Goal: Task Accomplishment & Management: Complete application form

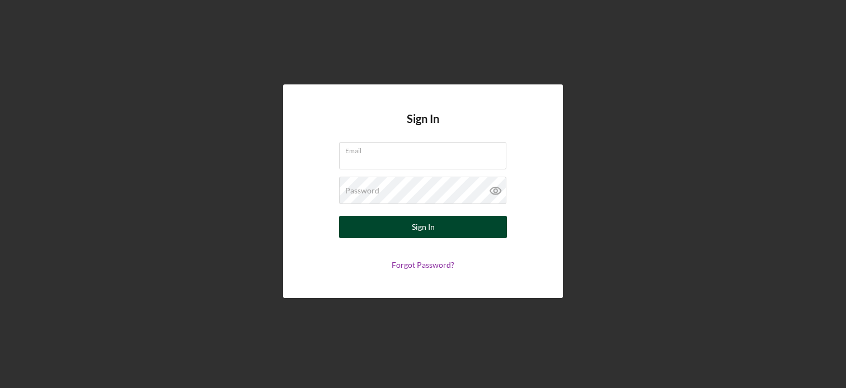
type input "[EMAIL_ADDRESS][DOMAIN_NAME]"
click at [412, 232] on div "Sign In" at bounding box center [423, 227] width 23 height 22
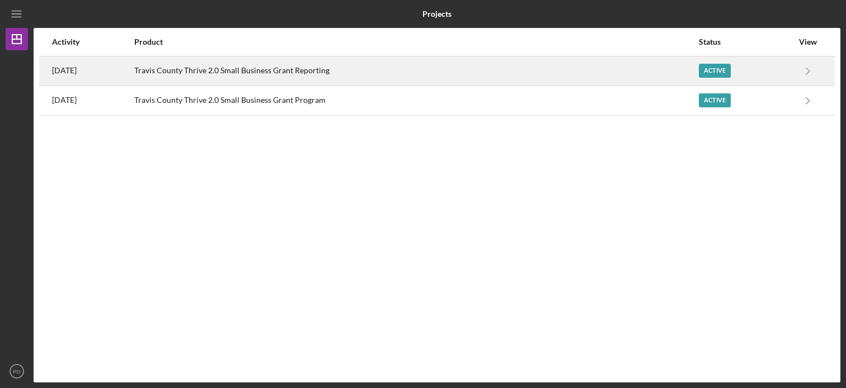
click at [338, 70] on div "Travis County Thrive 2.0 Small Business Grant Reporting" at bounding box center [416, 71] width 564 height 28
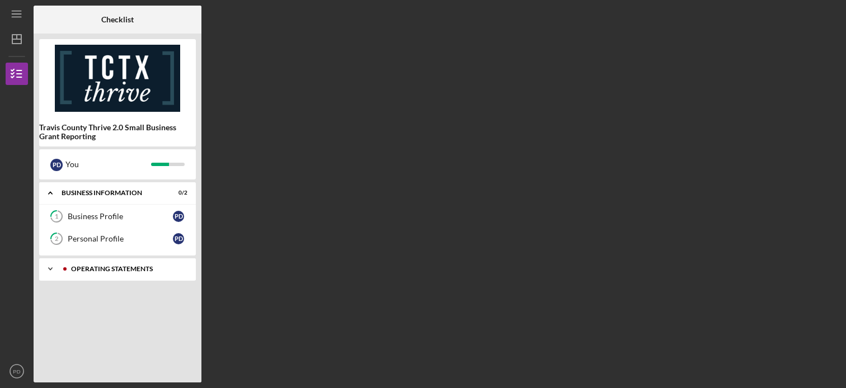
click at [82, 279] on div "Icon/Expander Operating Statements 8 / 13" at bounding box center [117, 269] width 157 height 22
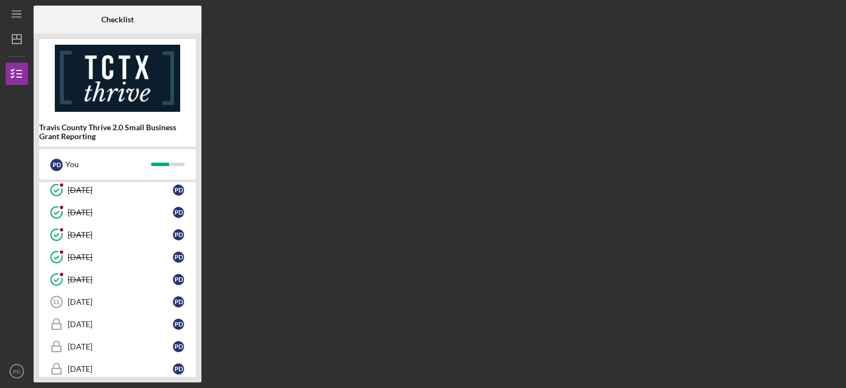
scroll to position [170, 0]
click at [101, 294] on link "[DATE] [DATE] P D" at bounding box center [117, 301] width 145 height 22
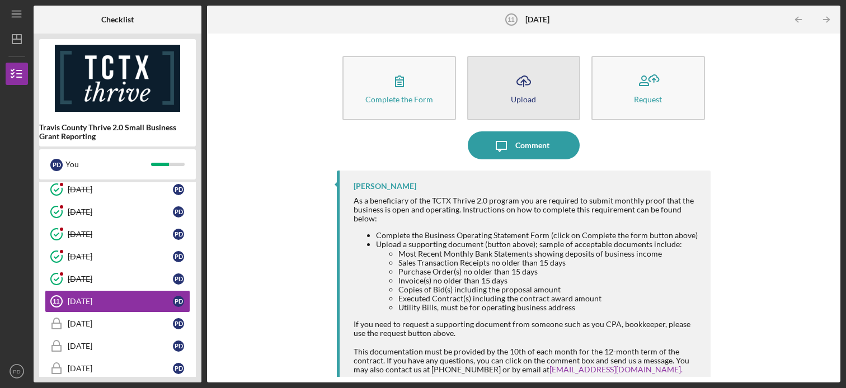
scroll to position [29, 0]
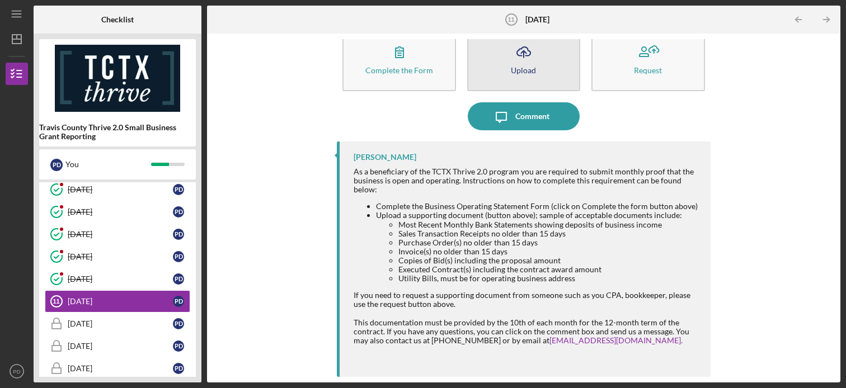
click at [515, 67] on div "Upload" at bounding box center [523, 70] width 25 height 8
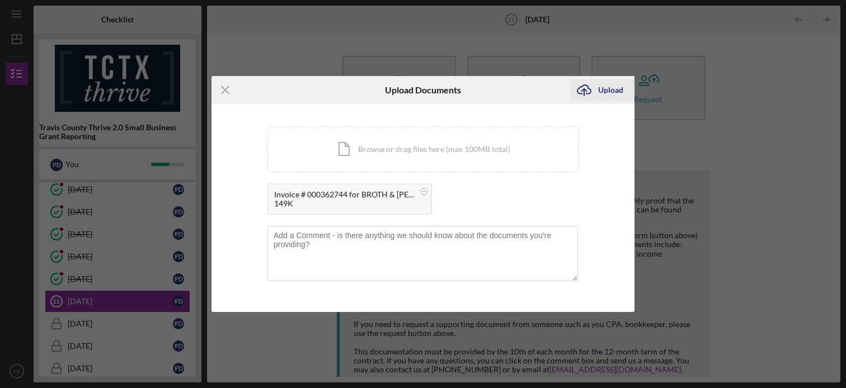
click at [608, 92] on div "Upload" at bounding box center [610, 90] width 25 height 22
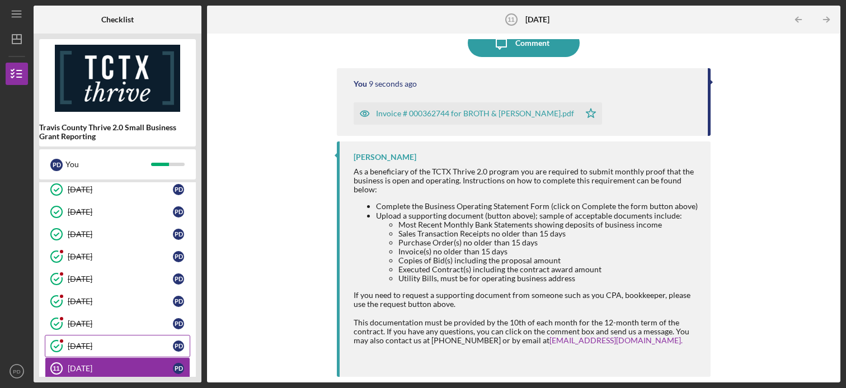
scroll to position [206, 0]
